Goal: Navigation & Orientation: Find specific page/section

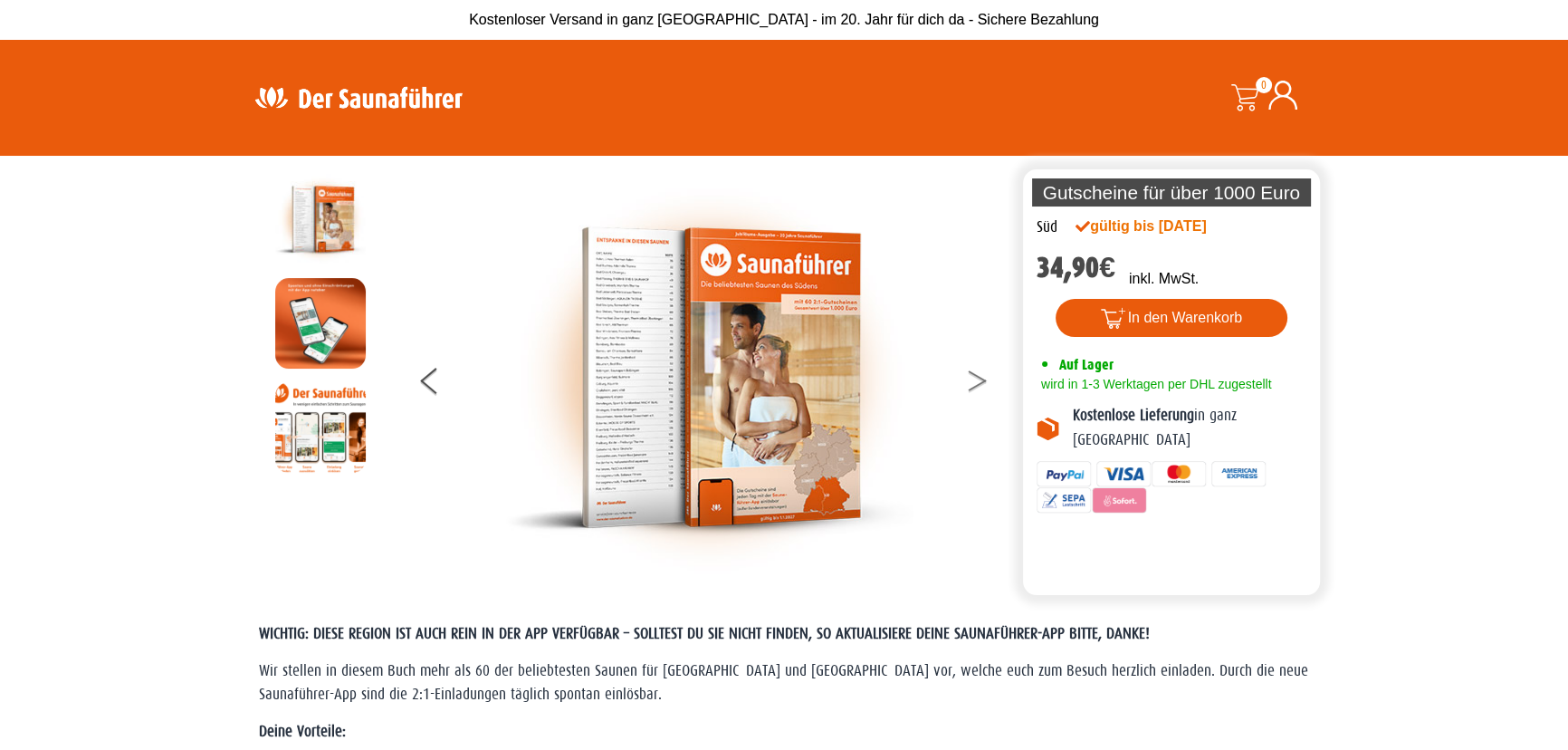
click at [986, 386] on button at bounding box center [988, 384] width 45 height 45
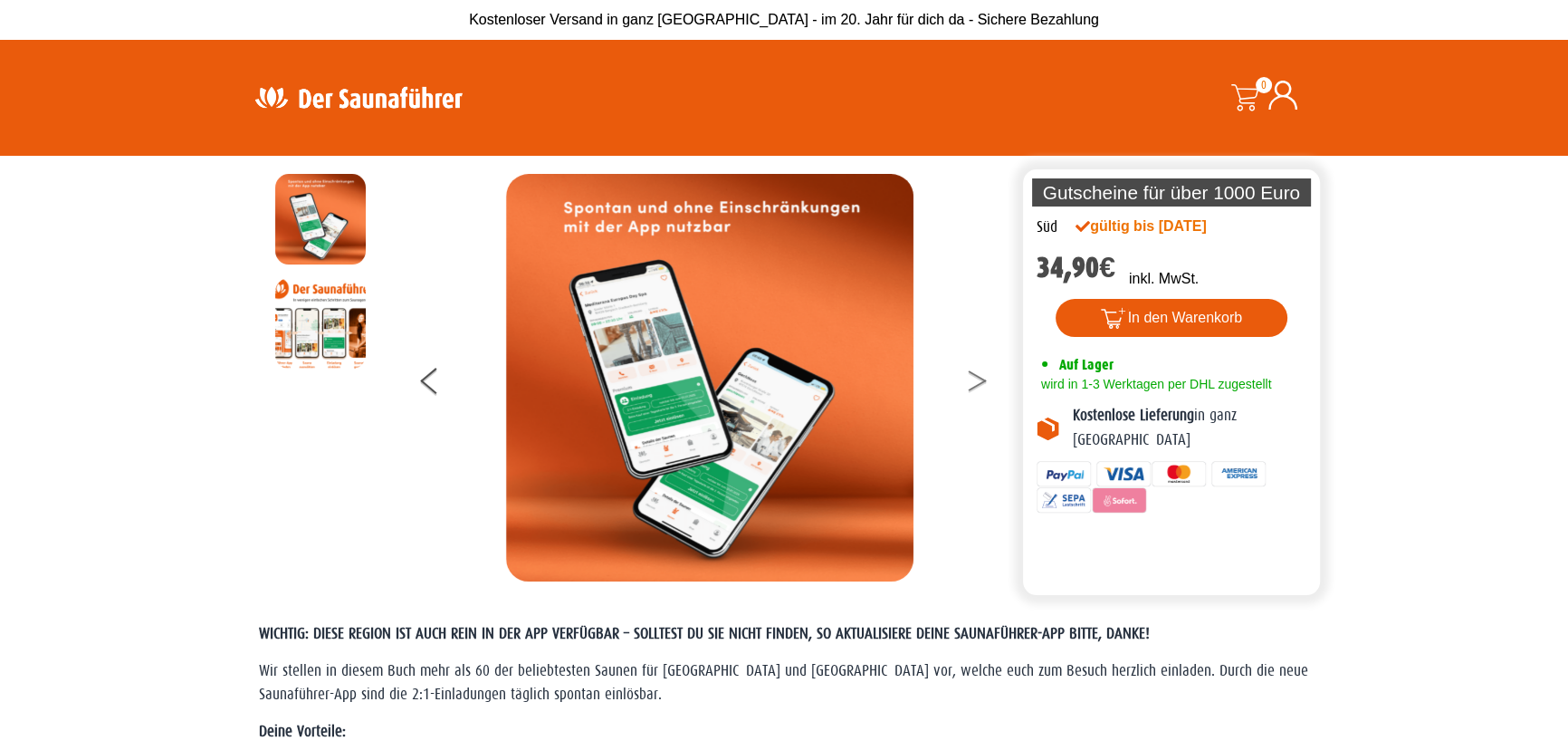
click at [984, 386] on button at bounding box center [988, 384] width 45 height 45
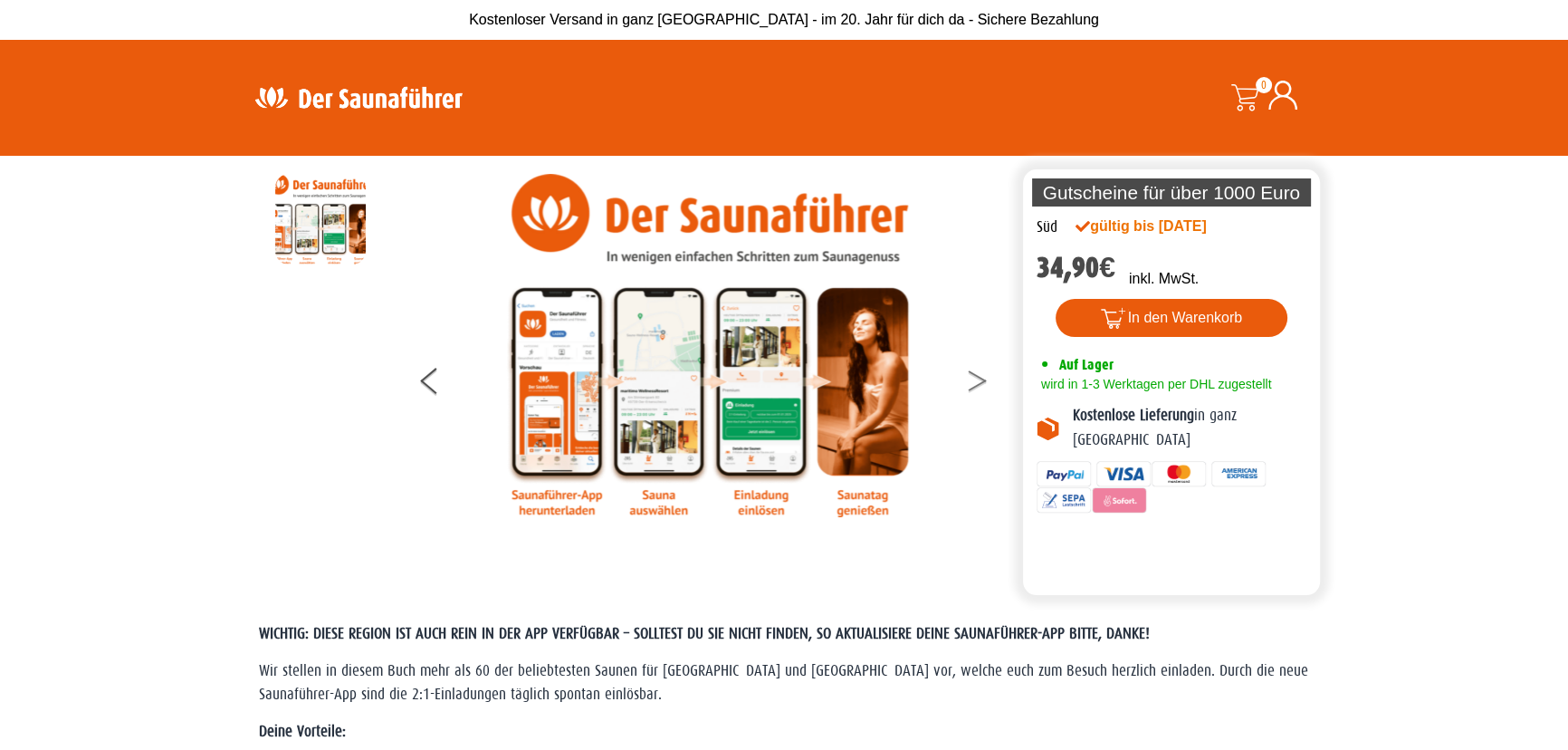
click at [984, 386] on button at bounding box center [988, 384] width 45 height 45
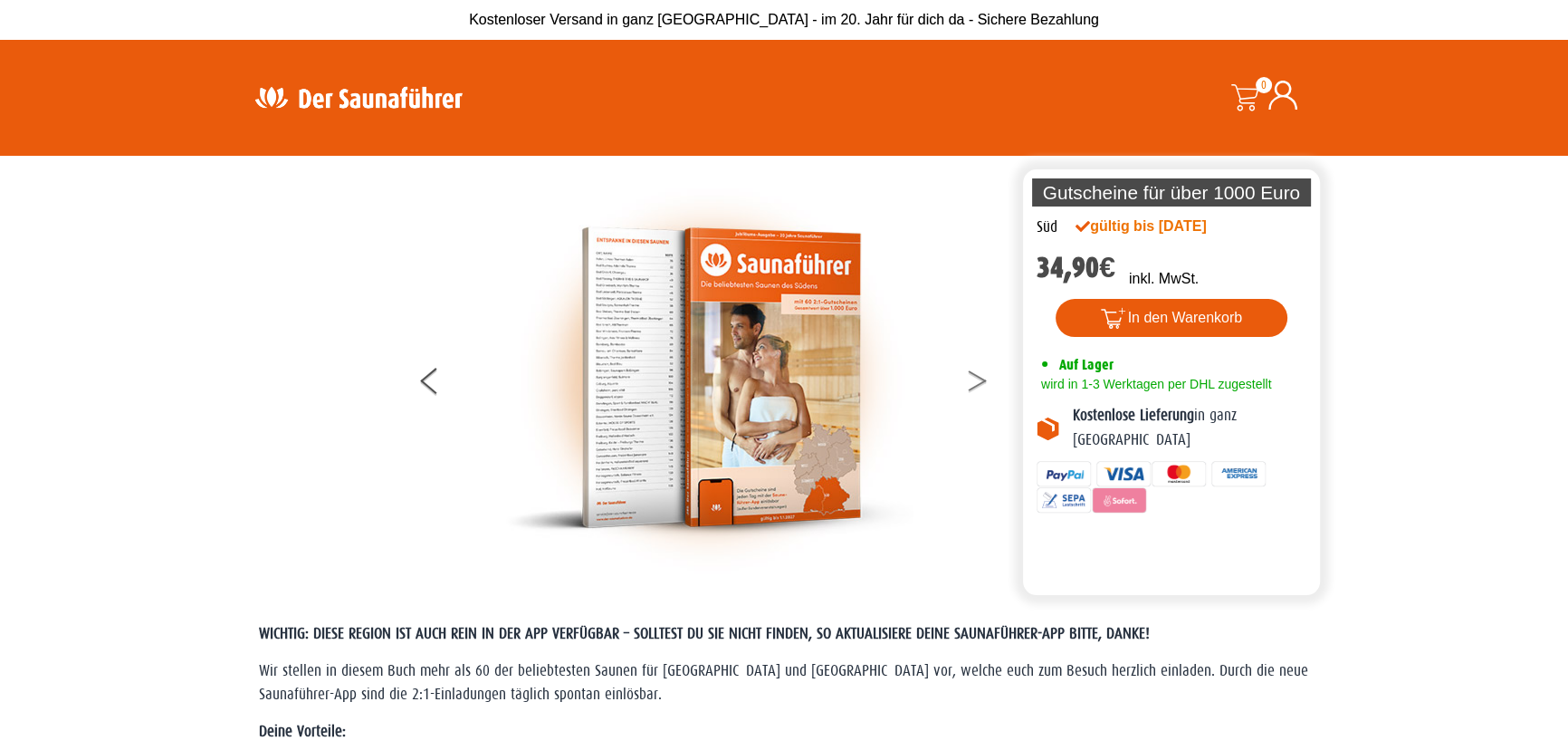
click at [984, 386] on button at bounding box center [988, 384] width 45 height 45
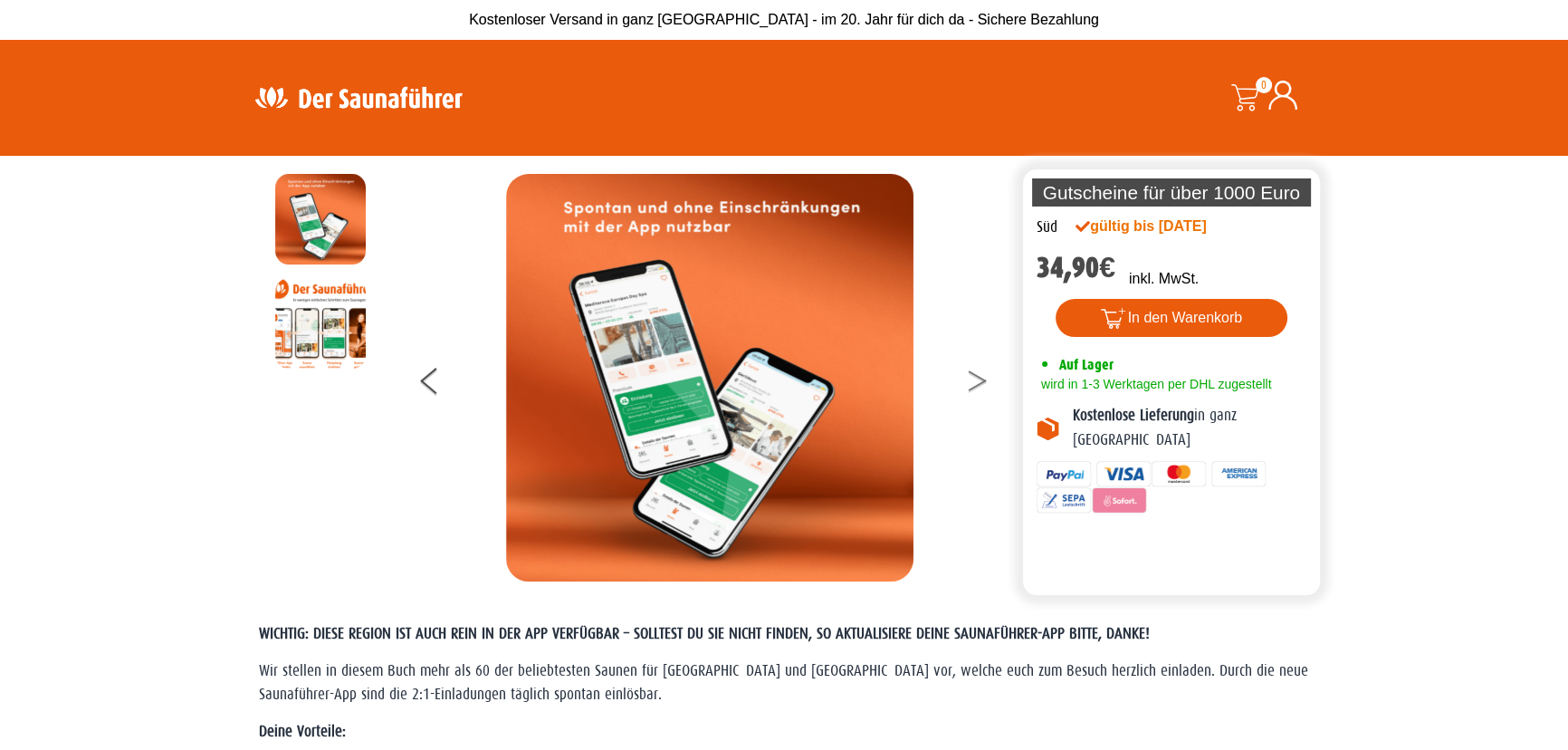
click at [984, 386] on button at bounding box center [988, 384] width 45 height 45
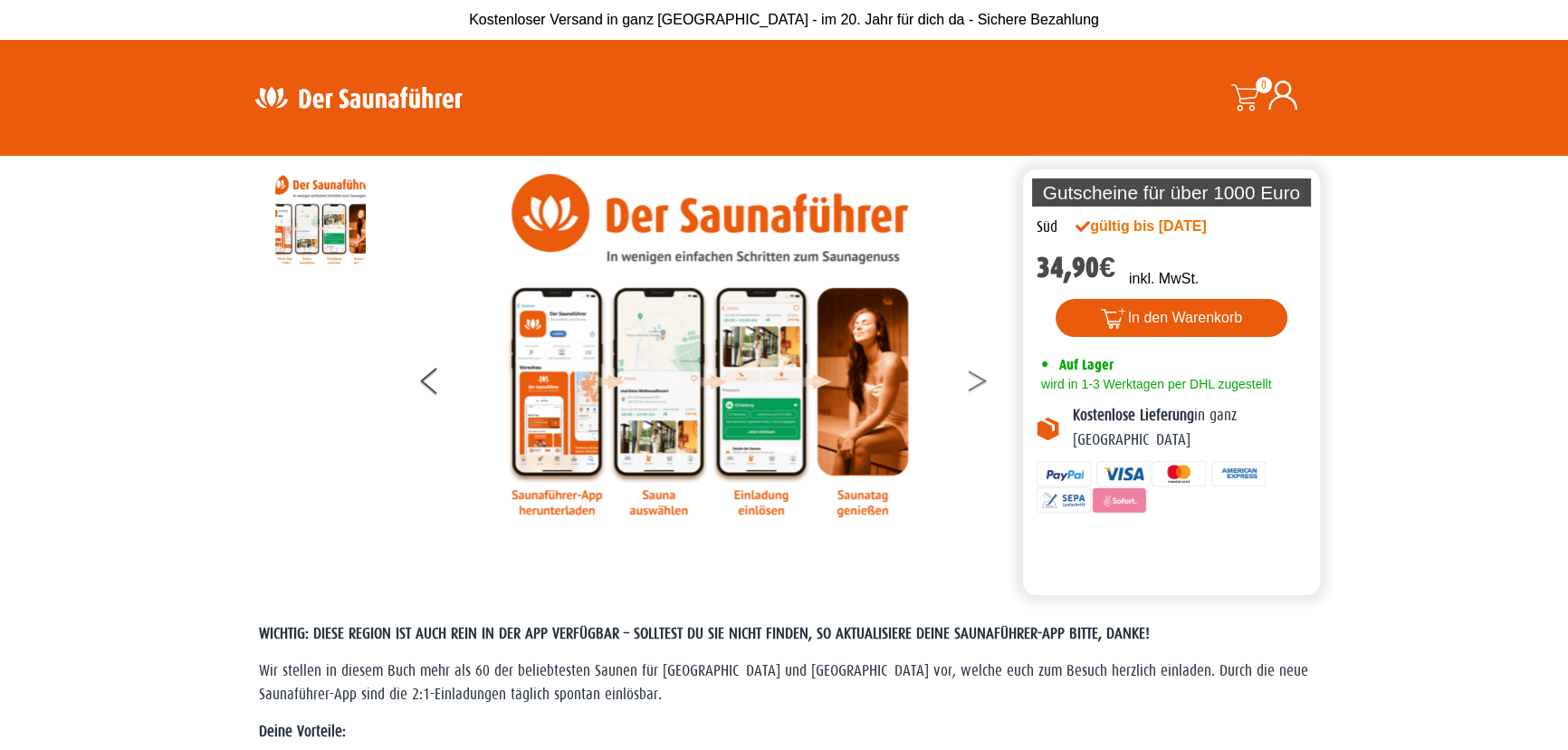
click at [968, 377] on button at bounding box center [988, 384] width 45 height 45
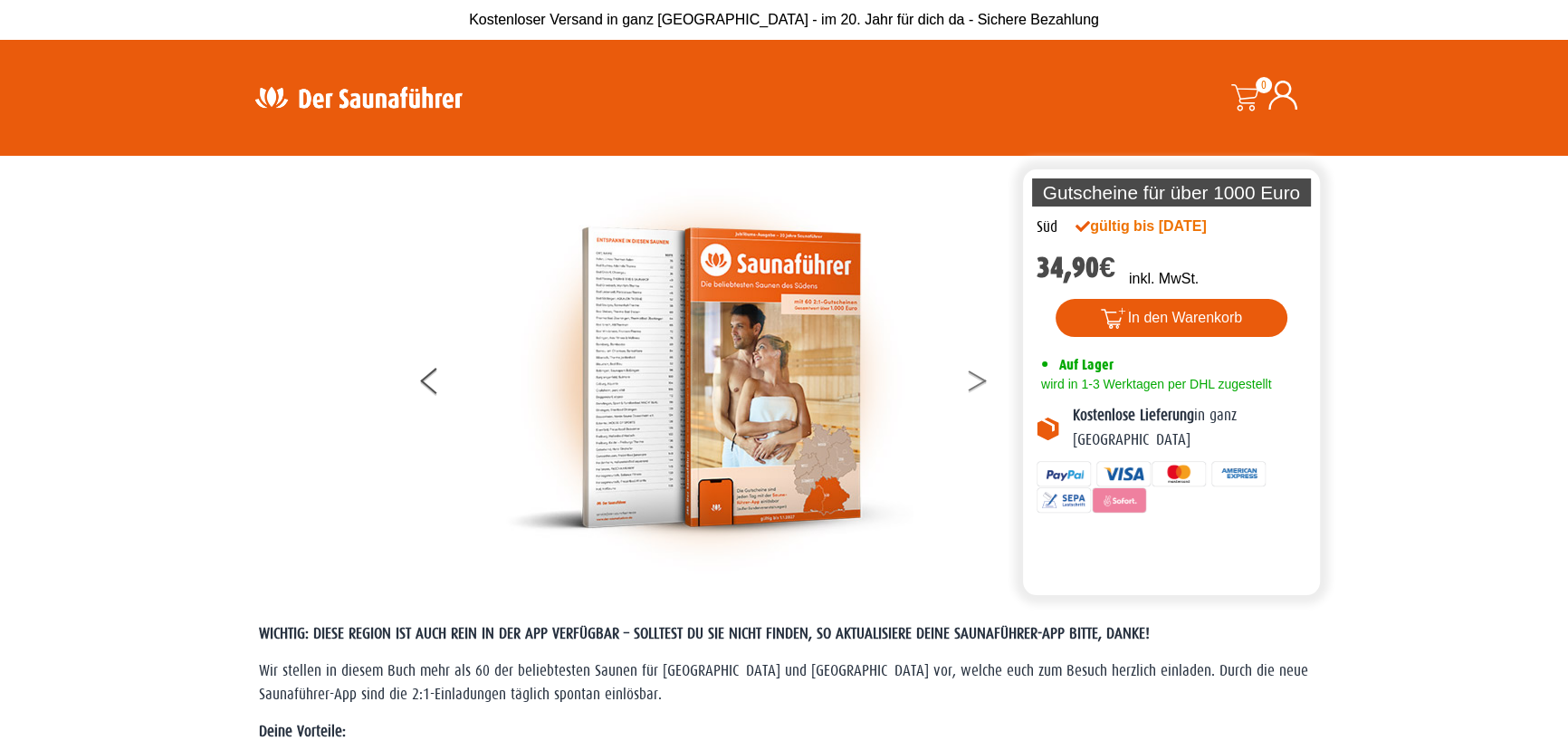
click at [969, 377] on button at bounding box center [988, 384] width 45 height 45
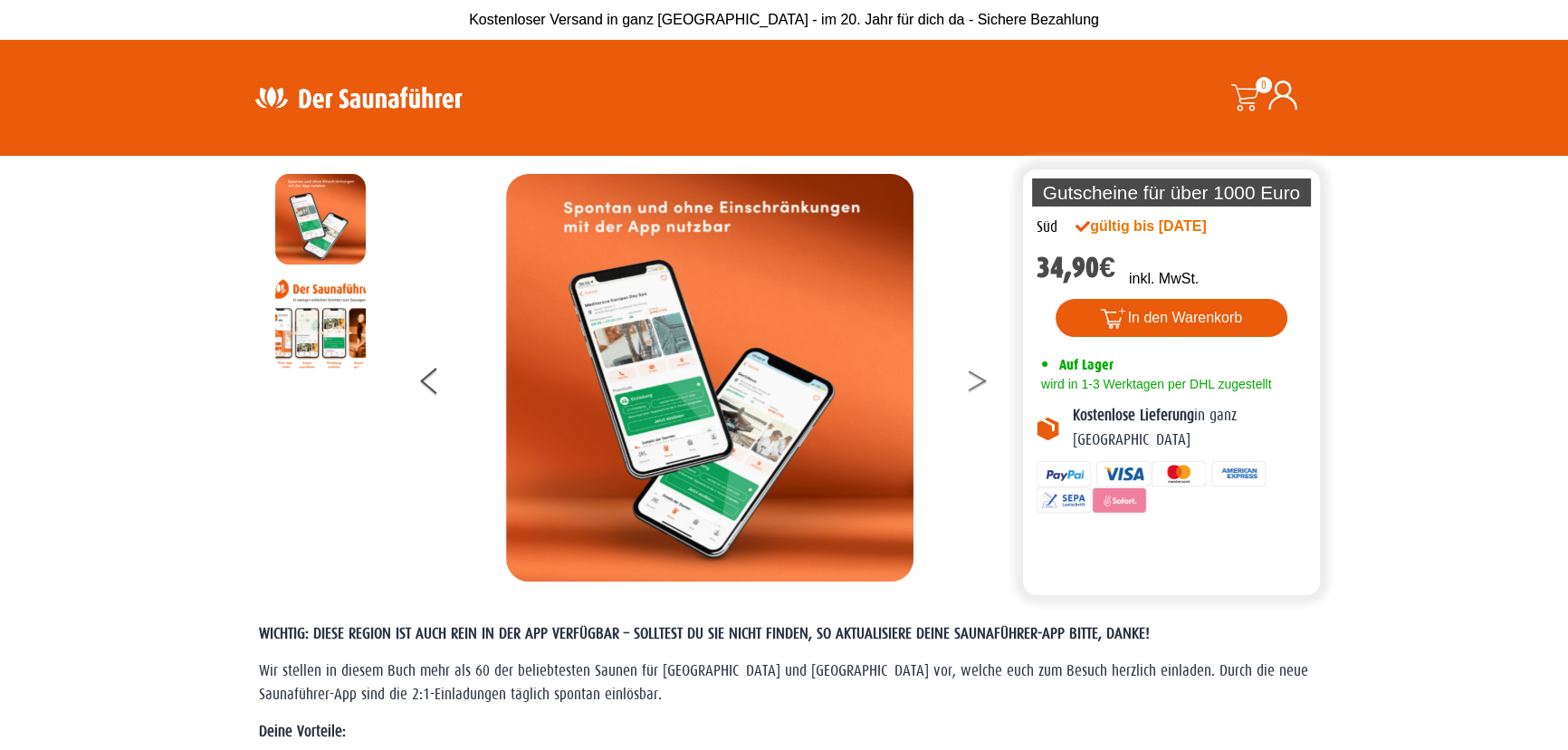
click at [969, 377] on button at bounding box center [988, 384] width 45 height 45
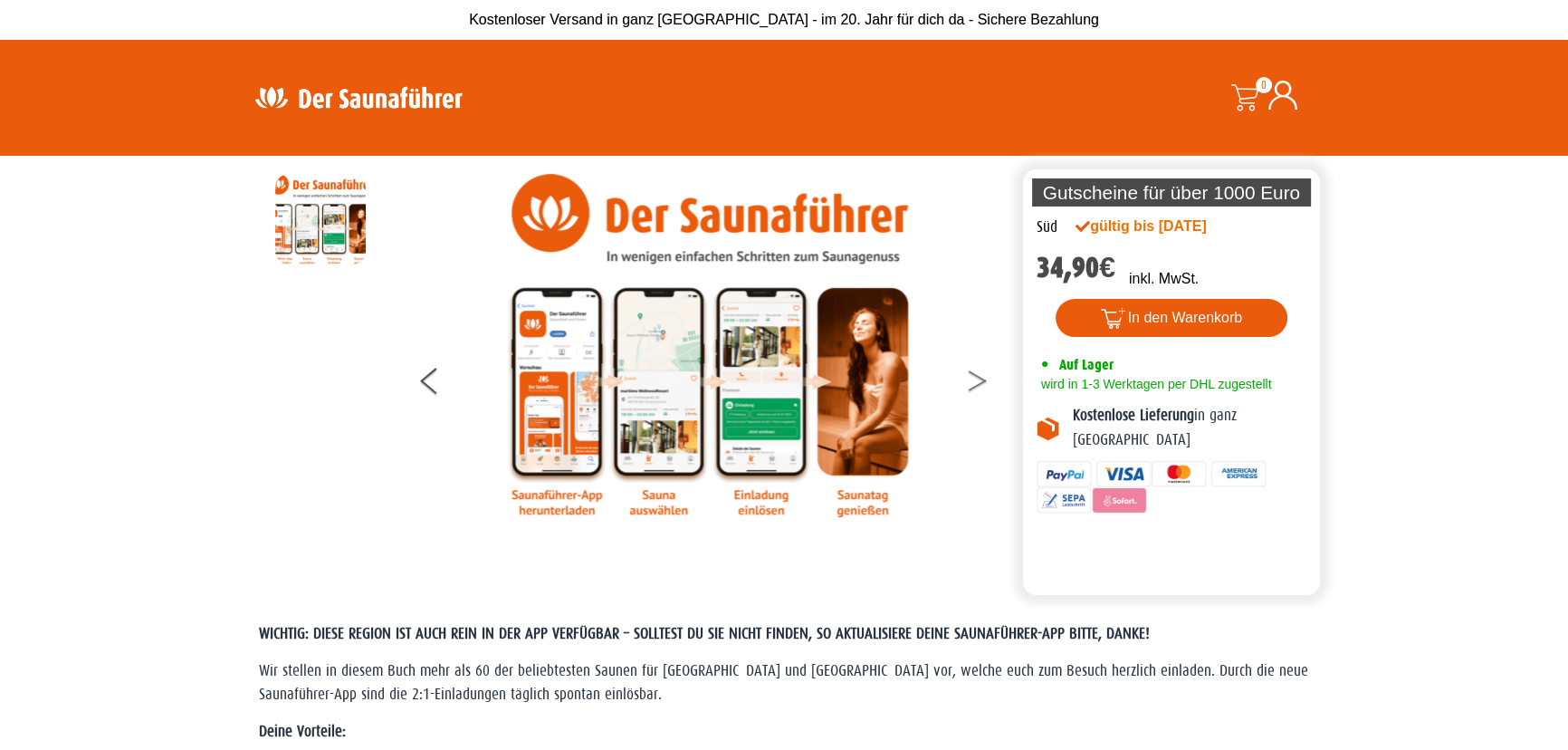
click at [969, 377] on button at bounding box center [988, 384] width 45 height 45
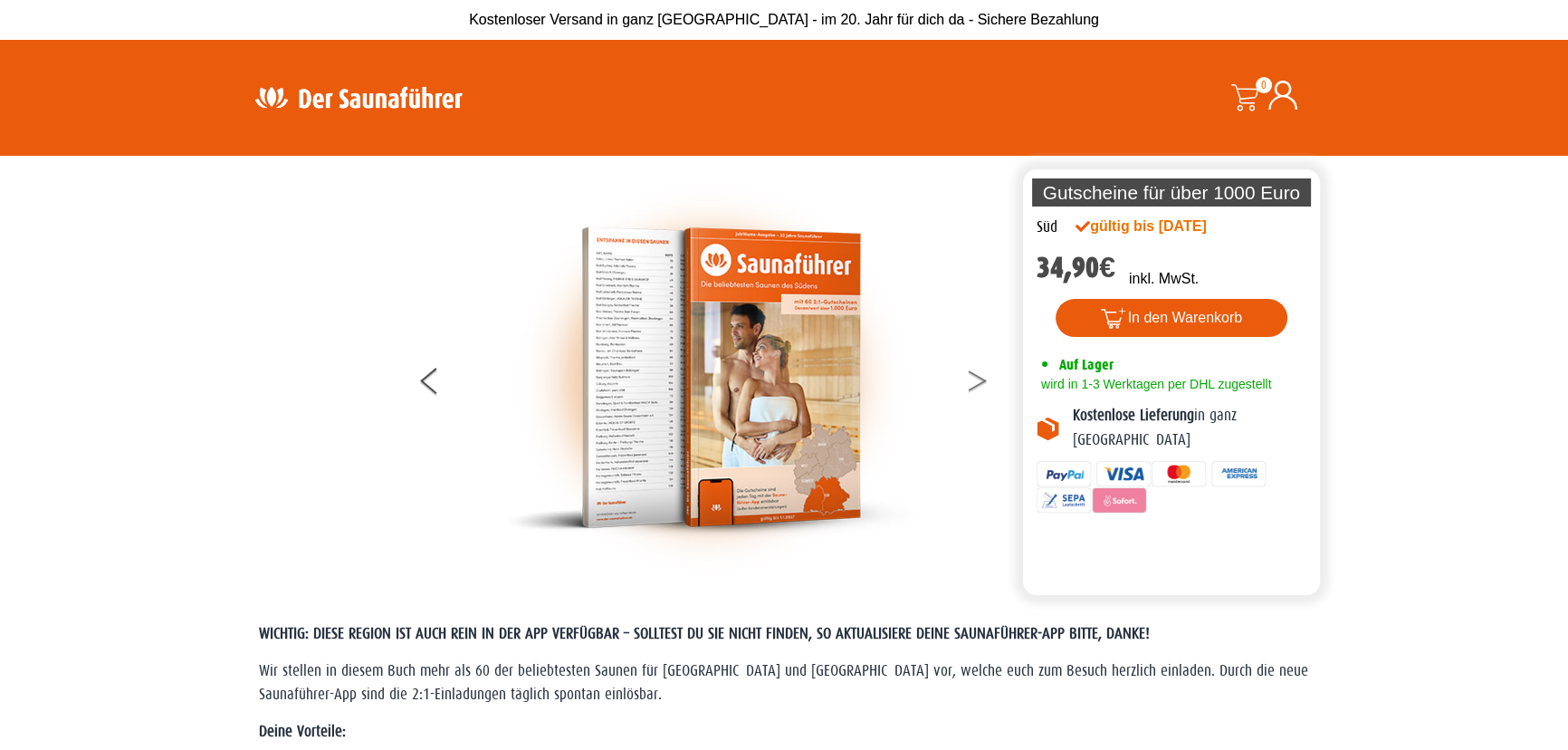
click at [969, 377] on button at bounding box center [988, 384] width 45 height 45
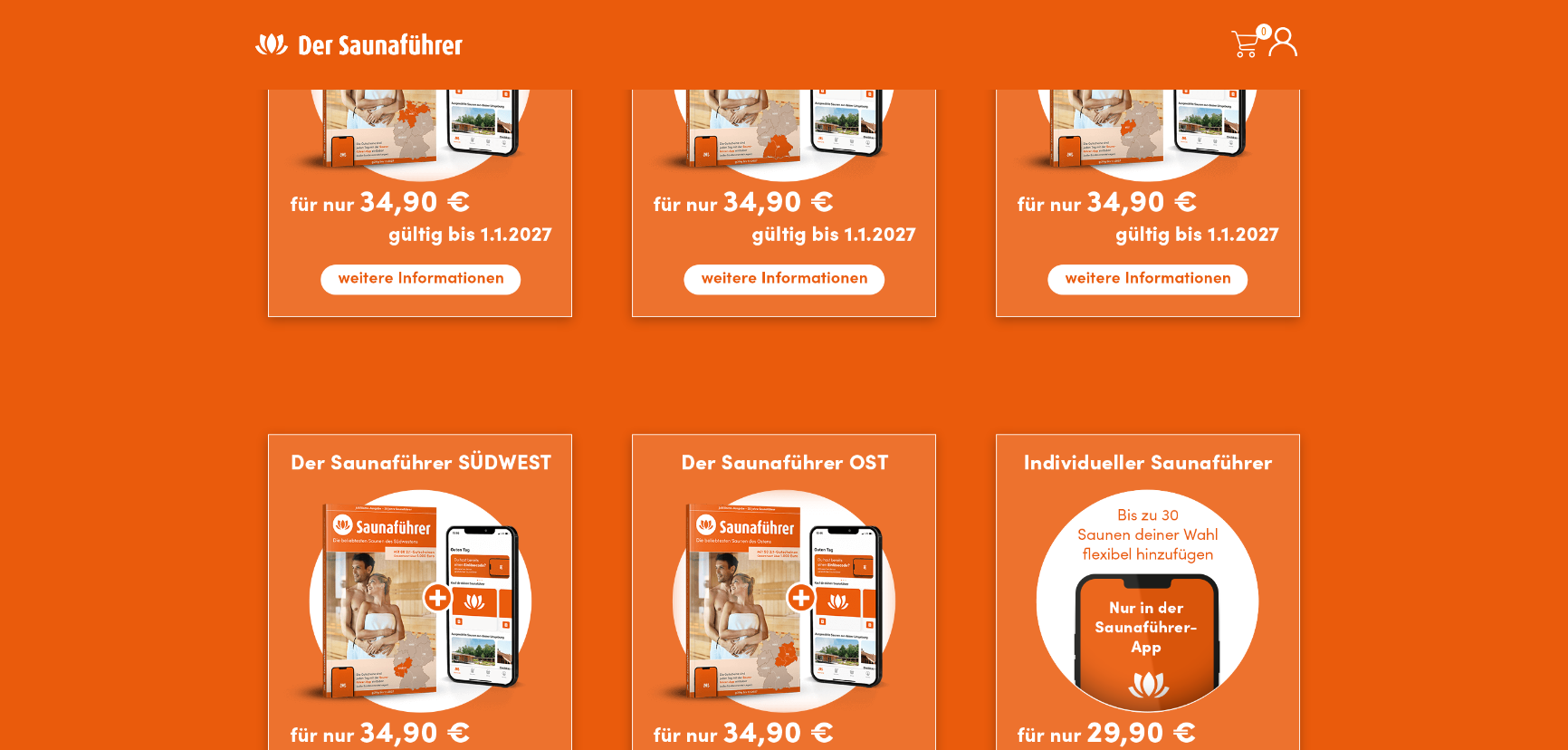
scroll to position [1564, 0]
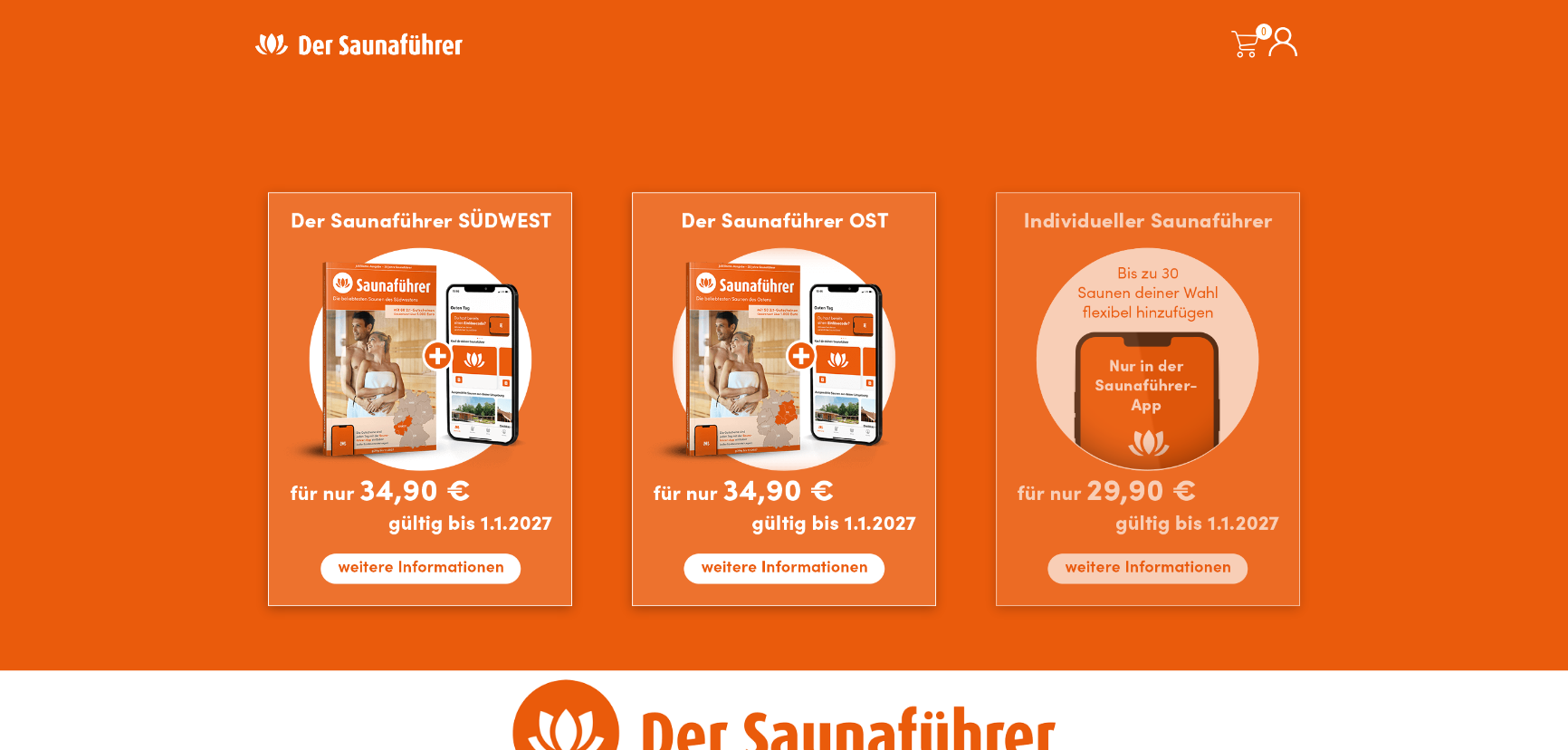
click at [1168, 401] on img at bounding box center [1147, 398] width 304 height 414
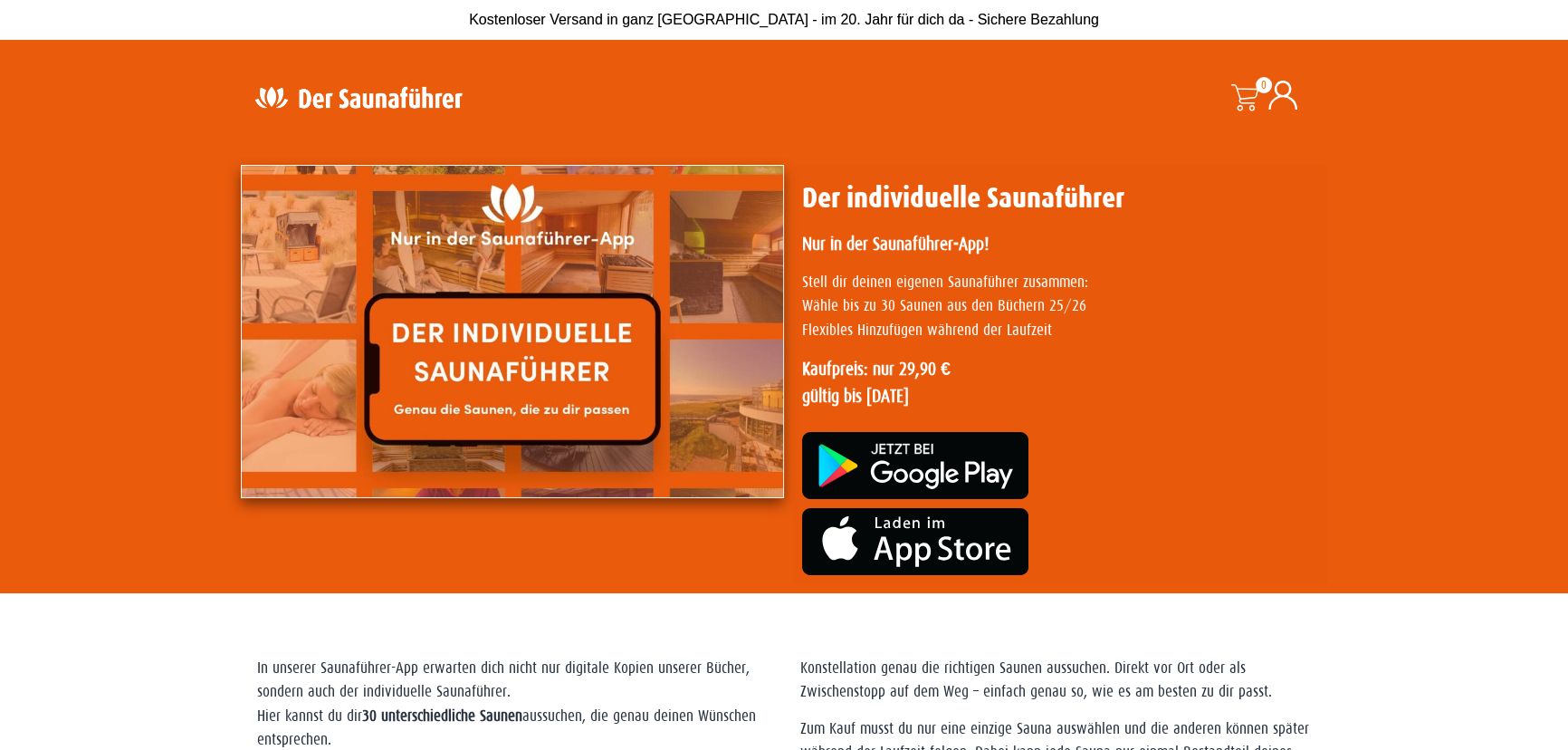
click at [1033, 308] on p "Stell dir deinen eigenen Saunaführer zusammen: Wähle bis zu 30 Saunen aus den B…" at bounding box center [1060, 307] width 516 height 72
click at [560, 328] on img at bounding box center [512, 331] width 543 height 333
